Goal: Transaction & Acquisition: Purchase product/service

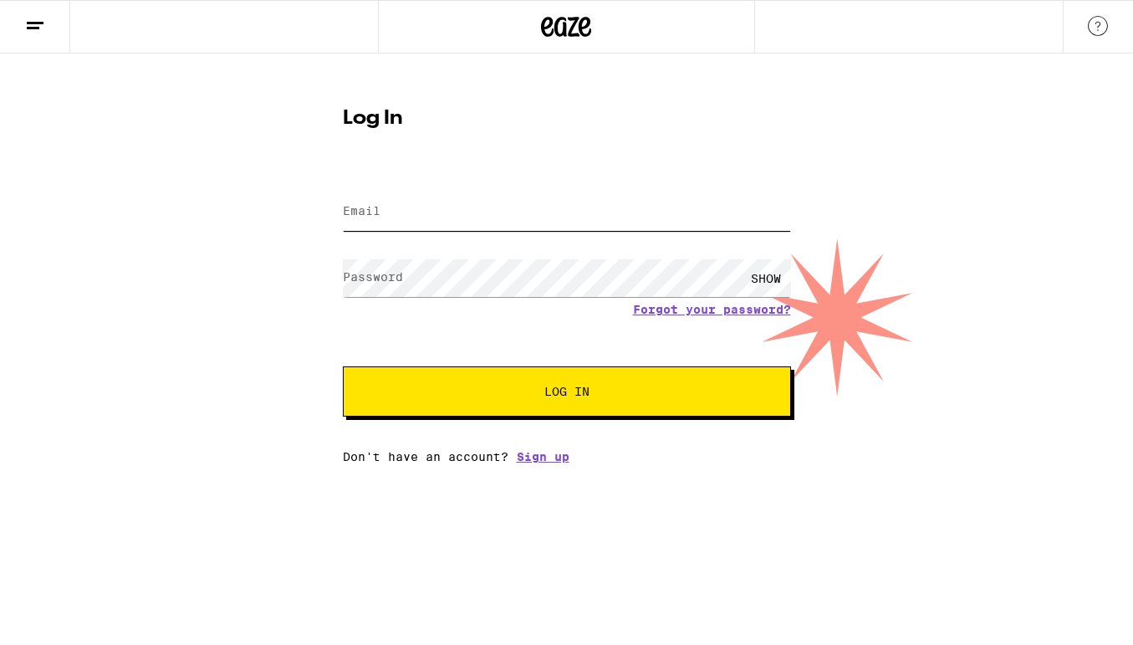
click at [413, 215] on input "Email" at bounding box center [567, 212] width 448 height 38
type input "[EMAIL_ADDRESS][DOMAIN_NAME]"
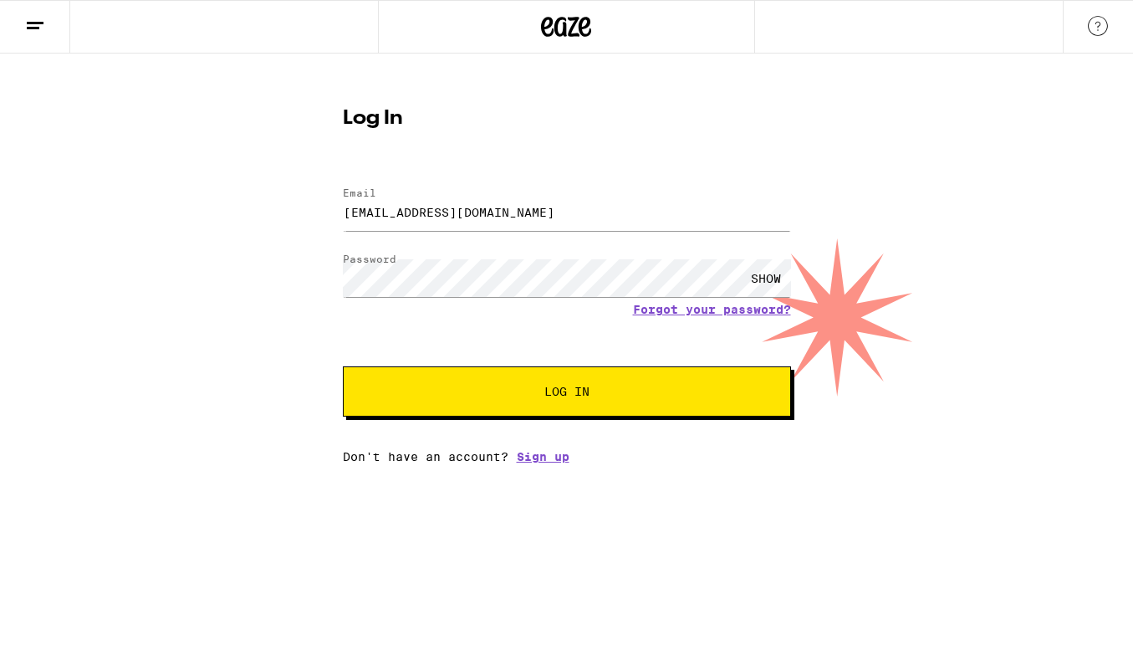
click at [770, 283] on div "SHOW" at bounding box center [766, 278] width 50 height 38
click at [559, 396] on span "Log In" at bounding box center [567, 392] width 45 height 12
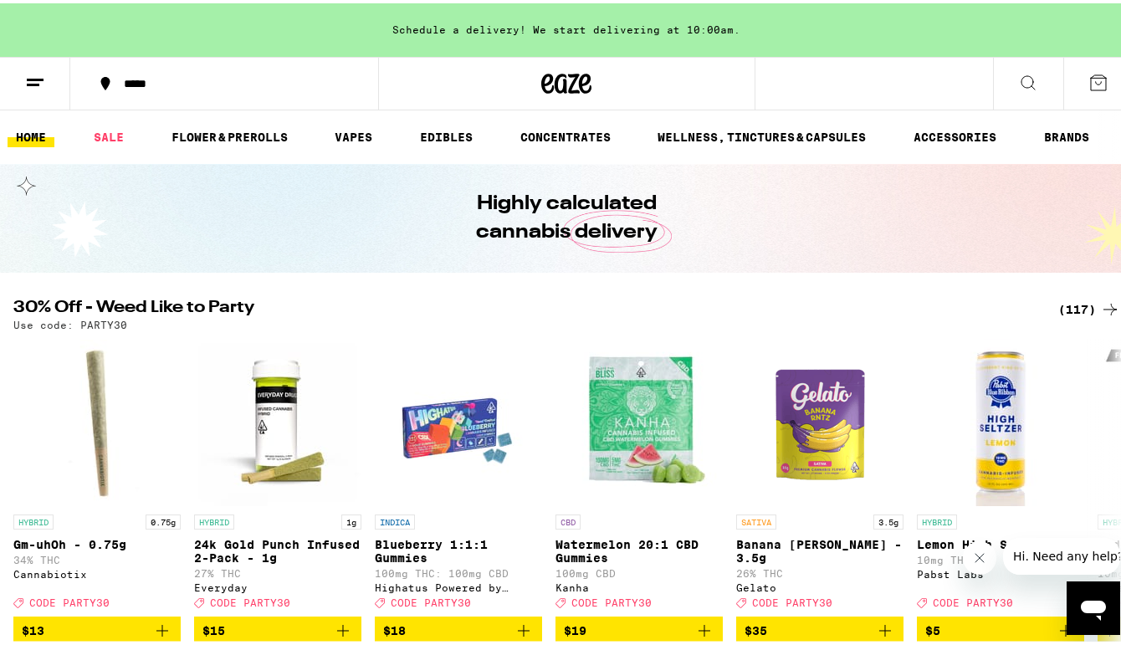
click at [33, 76] on line at bounding box center [35, 76] width 17 height 0
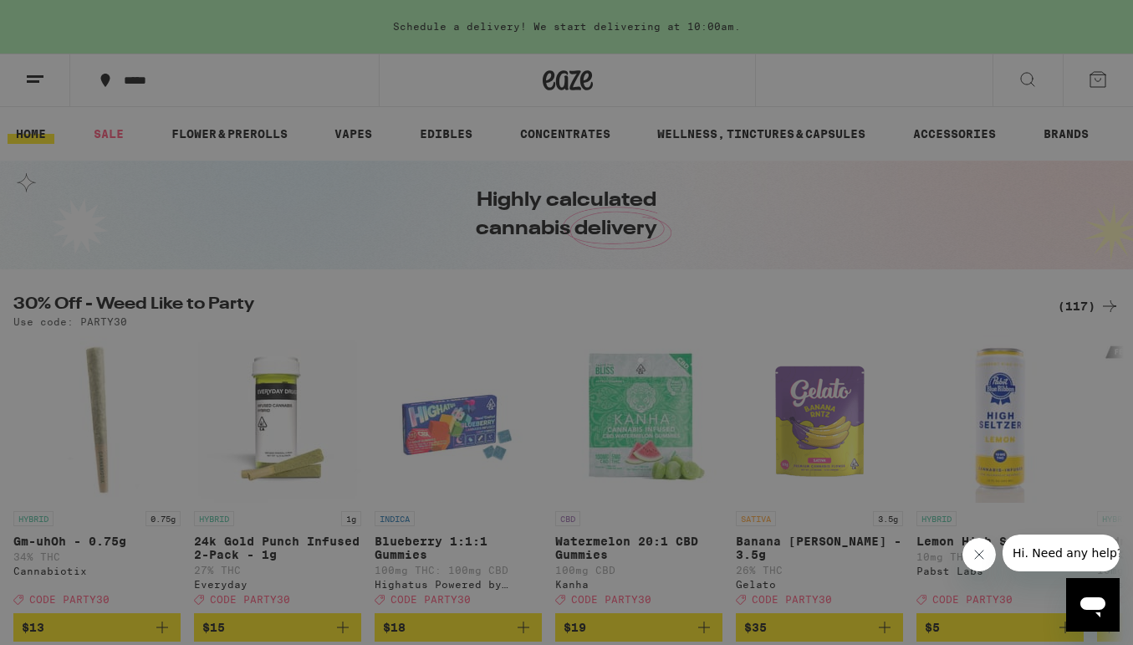
click at [145, 111] on div "Buy It Again" at bounding box center [144, 110] width 119 height 20
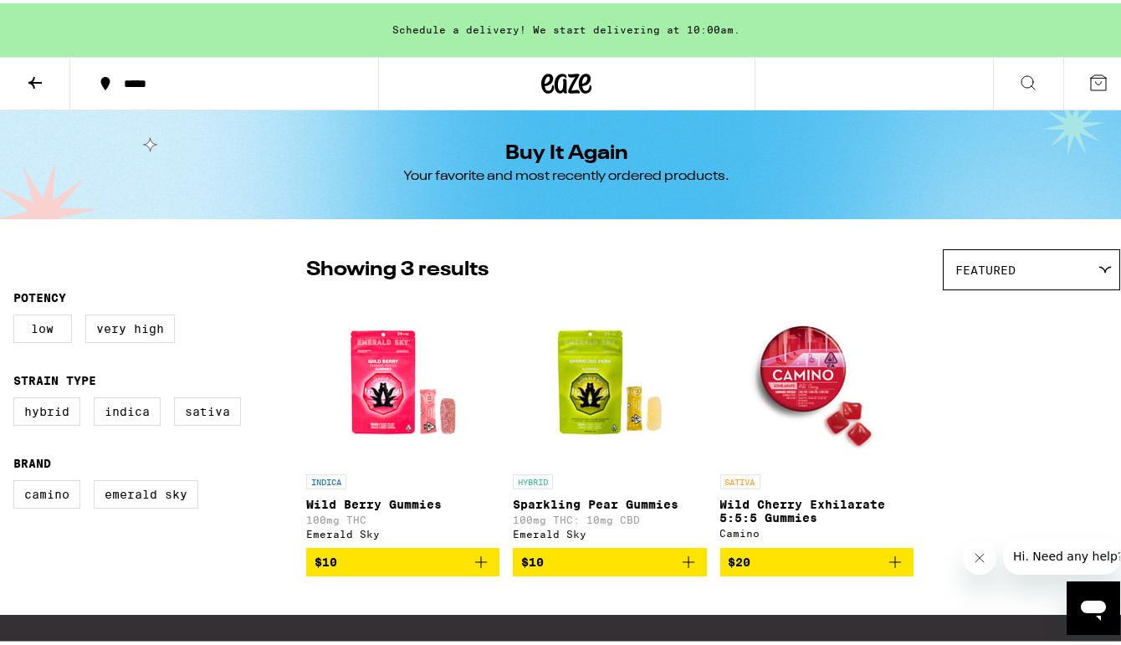
scroll to position [1, 0]
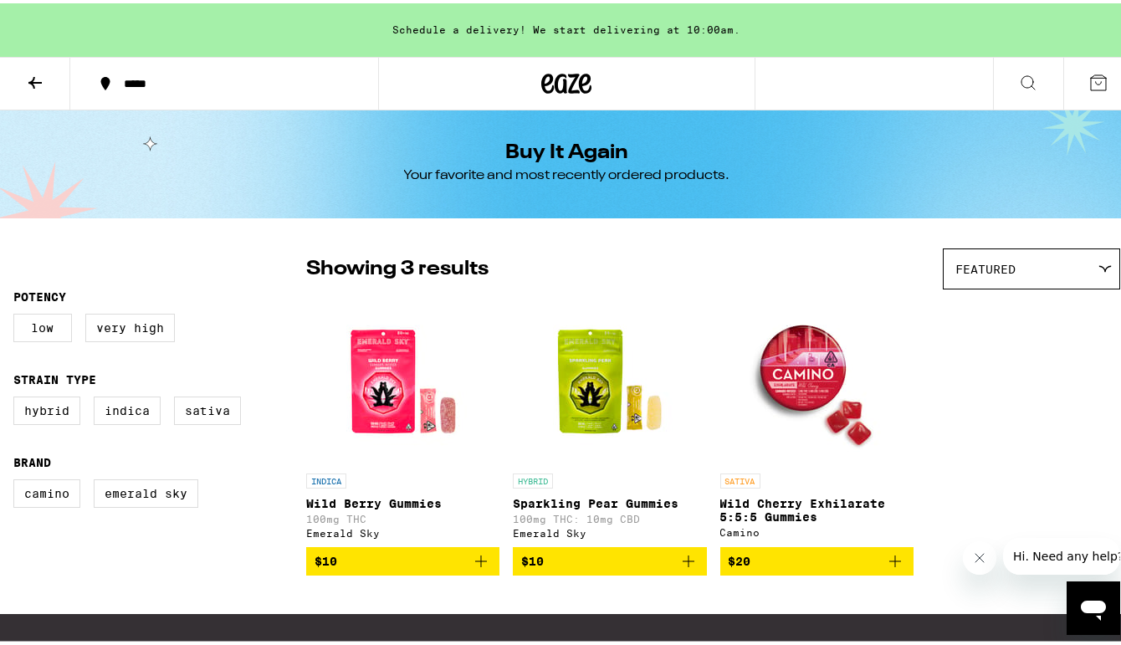
click at [797, 371] on img "Open page for Wild Cherry Exhilarate 5:5:5 Gummies from Camino" at bounding box center [816, 377] width 167 height 167
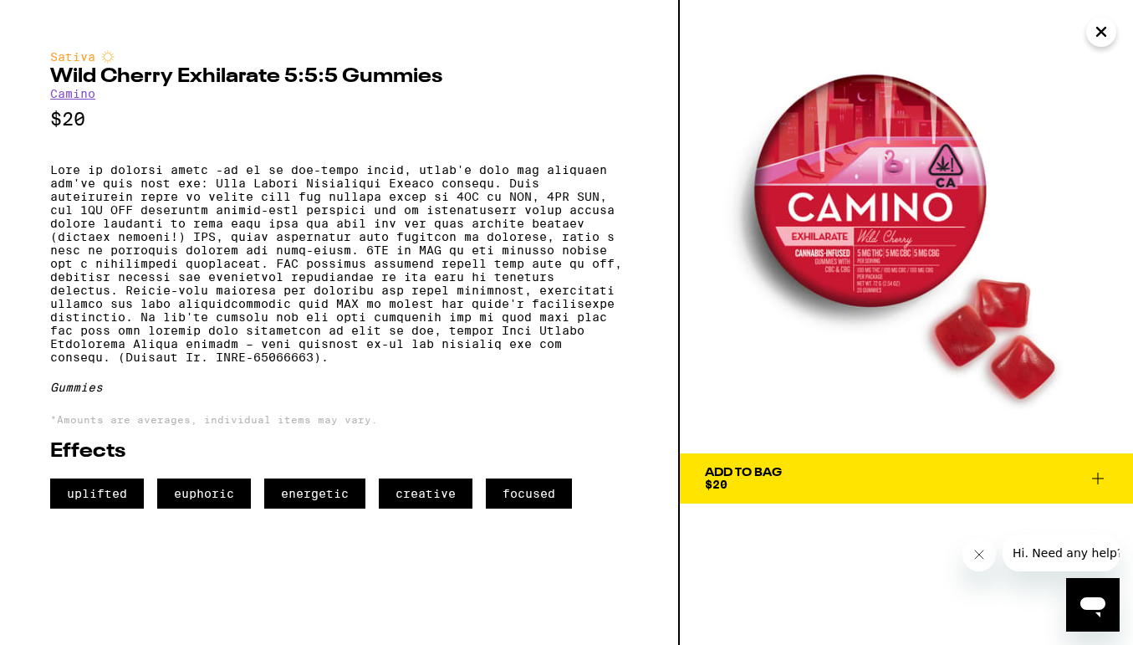
click at [1103, 36] on icon "Close" at bounding box center [1102, 31] width 20 height 25
